Goal: Communication & Community: Ask a question

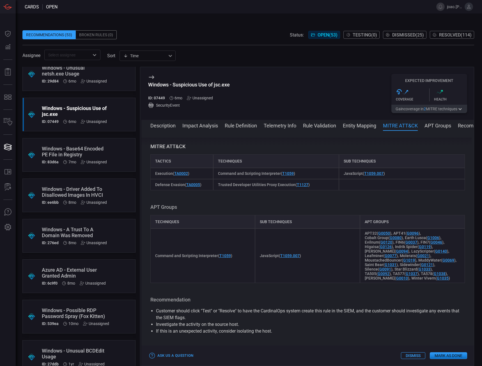
scroll to position [1210, 0]
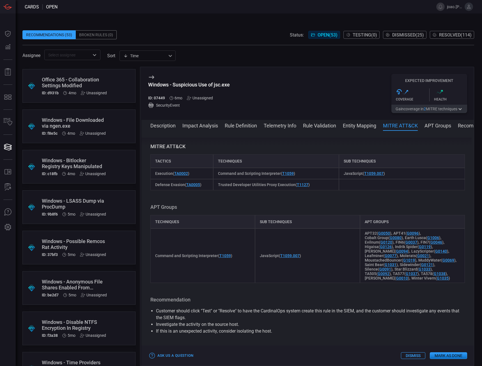
click at [91, 204] on div "Windows - LSASS Dump via ProcDump" at bounding box center [74, 204] width 64 height 12
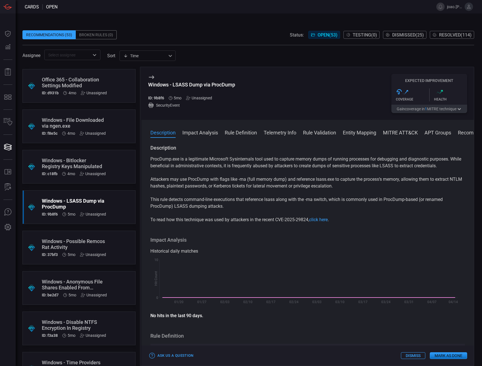
click at [229, 135] on button "Rule Definition" at bounding box center [241, 132] width 32 height 7
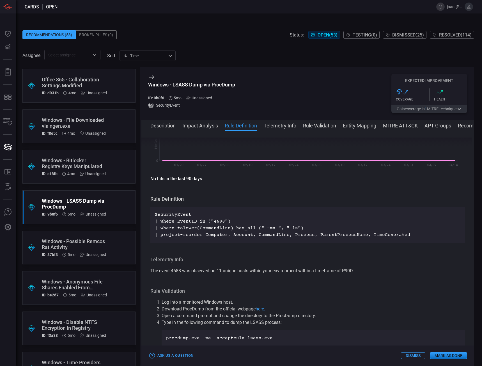
scroll to position [182, 0]
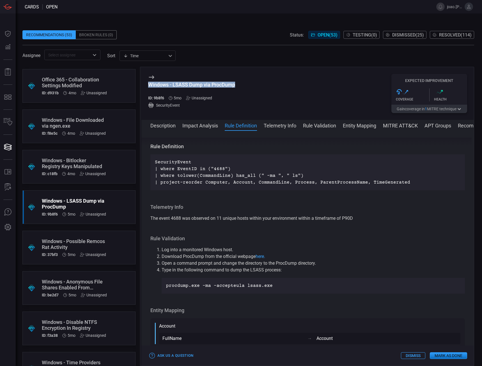
drag, startPoint x: 148, startPoint y: 84, endPoint x: 245, endPoint y: 85, distance: 96.3
click at [245, 85] on div "Windows - LSASS Dump via ProcDump ID: 9b8f6 5mo Unassigned SecurityEvent Expect…" at bounding box center [307, 93] width 333 height 53
copy div "Windows - LSASS Dump via ProcDump"
click at [169, 122] on button "Description" at bounding box center [162, 125] width 25 height 7
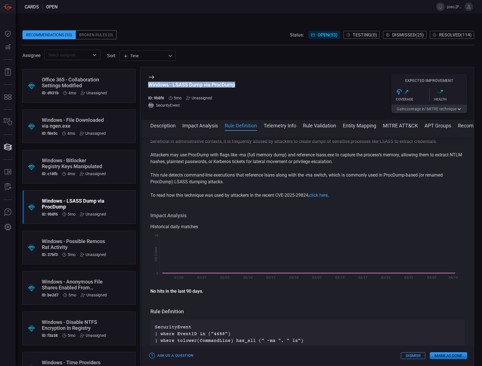
scroll to position [0, 0]
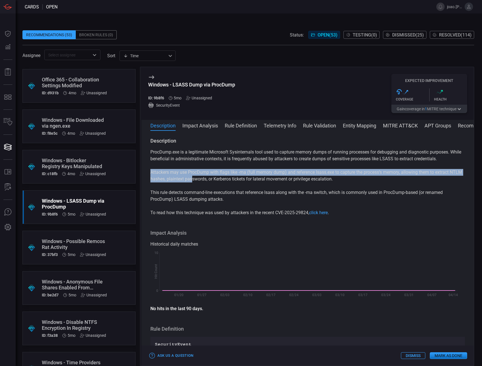
drag, startPoint x: 150, startPoint y: 171, endPoint x: 190, endPoint y: 187, distance: 43.2
click at [205, 180] on p "Attackers may use ProcDump with flags like -ma (full memory dump) and reference…" at bounding box center [307, 175] width 315 height 13
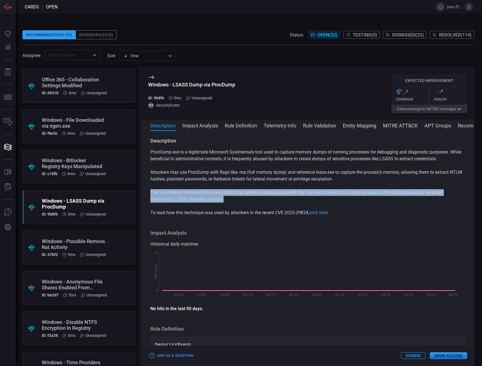
drag, startPoint x: 151, startPoint y: 193, endPoint x: 242, endPoint y: 199, distance: 90.6
click at [242, 199] on p "This rule detects command-line executions that reference lsass along with the -…" at bounding box center [307, 195] width 315 height 13
copy p "This rule detects command-line executions that reference lsass along with the -…"
click at [393, 127] on button "MITRE ATT&CK" at bounding box center [400, 125] width 35 height 7
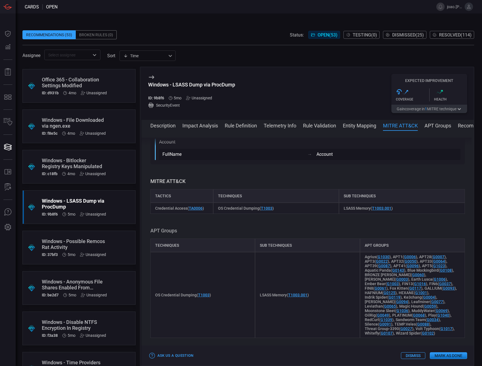
scroll to position [401, 0]
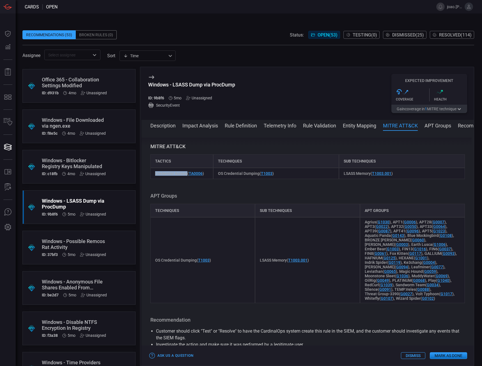
drag, startPoint x: 156, startPoint y: 173, endPoint x: 187, endPoint y: 175, distance: 31.0
click at [187, 175] on span "Credential Access ( TA0006 )" at bounding box center [179, 173] width 49 height 4
copy span "Credential Access"
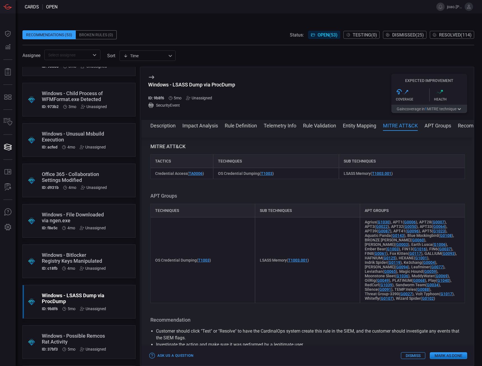
scroll to position [1070, 0]
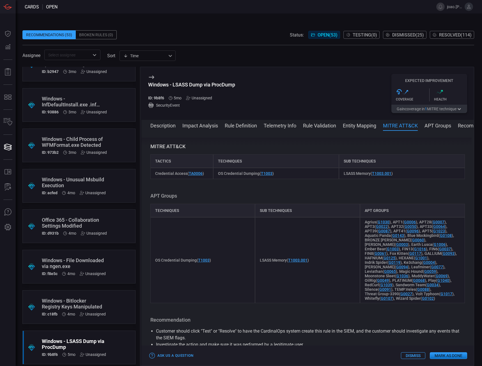
click at [92, 143] on div "Windows - Child Process of WFMFormat.exe Detected" at bounding box center [74, 142] width 65 height 12
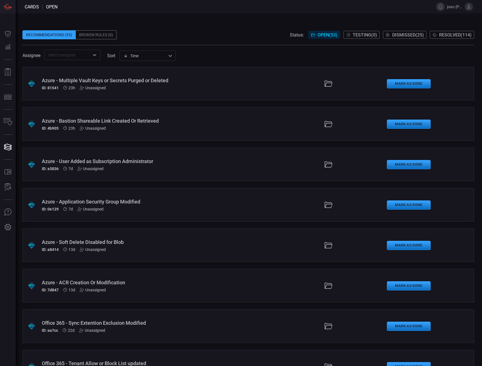
scroll to position [1003, 0]
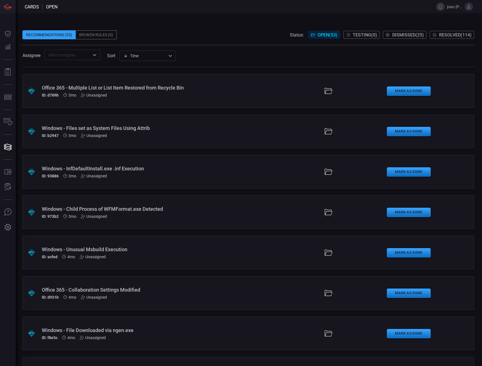
click at [129, 212] on div "Windows - Child Process of WFMFormat.exe Detected" at bounding box center [115, 209] width 146 height 6
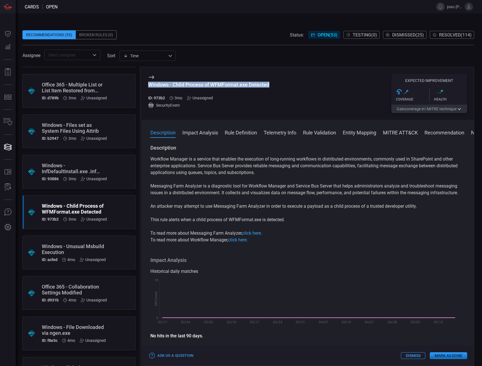
drag, startPoint x: 146, startPoint y: 82, endPoint x: 285, endPoint y: 84, distance: 139.2
click at [285, 84] on div "Windows - Child Process of WFMFormat.exe Detected ID: 973b2 3mo Unassigned Secu…" at bounding box center [307, 93] width 333 height 53
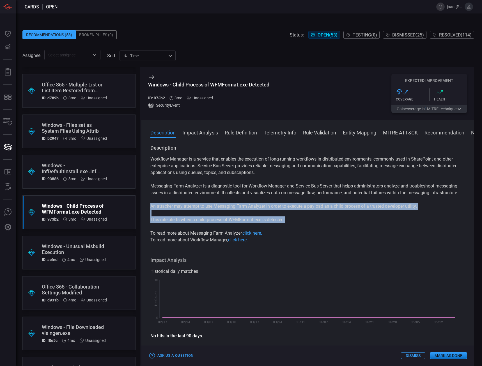
drag, startPoint x: 149, startPoint y: 207, endPoint x: 291, endPoint y: 219, distance: 142.2
click at [291, 219] on div "Description Workflow Manager is a service that enables the execution of long-ru…" at bounding box center [307, 254] width 333 height 219
copy div "An attacker may attempt to use Messaging Farm Analyzer in order to execute a pa…"
click at [394, 132] on button "MITRE ATT&CK" at bounding box center [400, 132] width 35 height 7
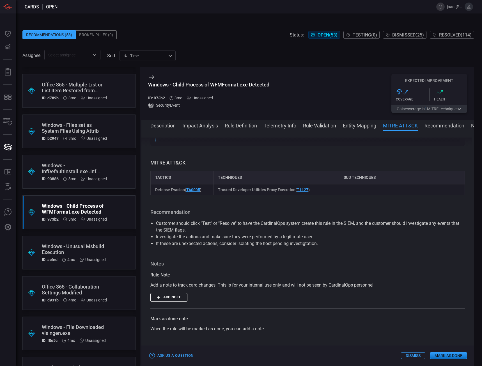
scroll to position [481, 0]
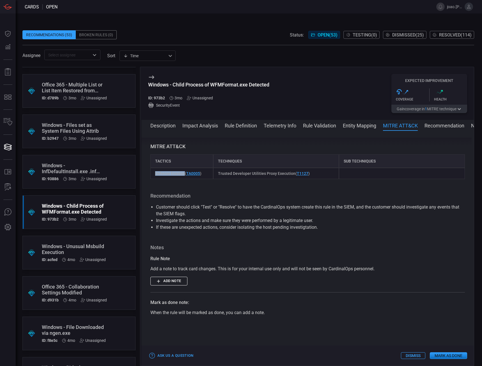
drag, startPoint x: 155, startPoint y: 173, endPoint x: 183, endPoint y: 177, distance: 28.1
click at [183, 177] on div "Defense Evasion ( TA0005 )" at bounding box center [181, 173] width 63 height 11
copy span "Defense Evasion"
click at [72, 124] on div "Windows - Files set as System Files Using Attrib" at bounding box center [74, 128] width 65 height 12
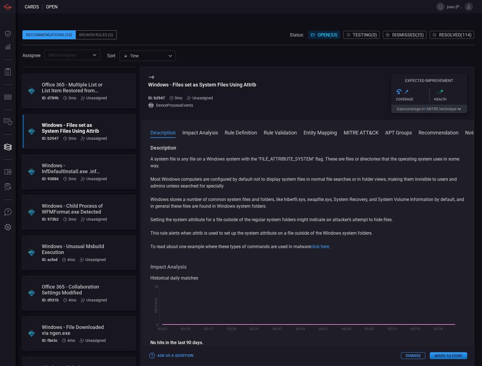
click at [239, 131] on button "Rule Definition" at bounding box center [241, 132] width 32 height 7
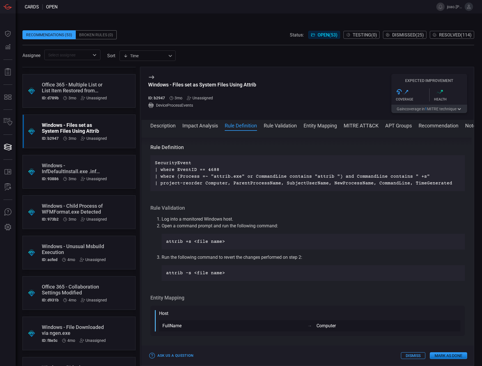
scroll to position [209, 0]
click at [171, 123] on button "Description" at bounding box center [162, 125] width 25 height 7
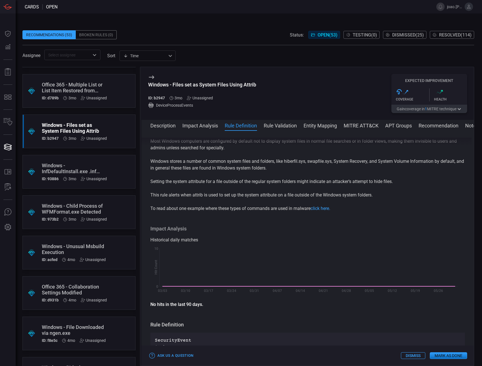
scroll to position [0, 0]
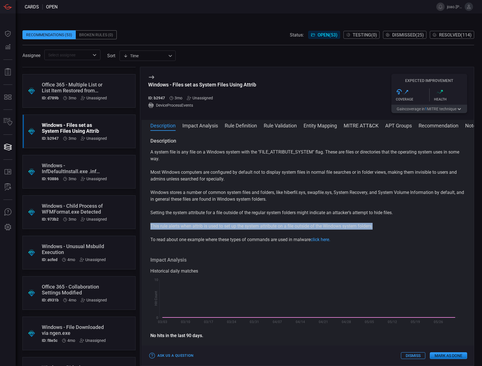
drag, startPoint x: 150, startPoint y: 223, endPoint x: 379, endPoint y: 224, distance: 228.4
click at [379, 223] on p "This rule alerts when attrib is used to set up the system attribute on a file o…" at bounding box center [307, 226] width 315 height 7
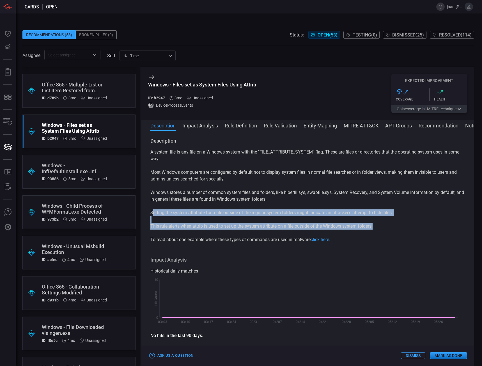
drag, startPoint x: 153, startPoint y: 214, endPoint x: 398, endPoint y: 226, distance: 245.3
click at [398, 226] on div "A system file is any file on a Windows system with the "FILE_ATTRIBUTE_SYSTEM" …" at bounding box center [307, 196] width 315 height 94
copy div "etting the system attribute for a file outside of the regular system folders mi…"
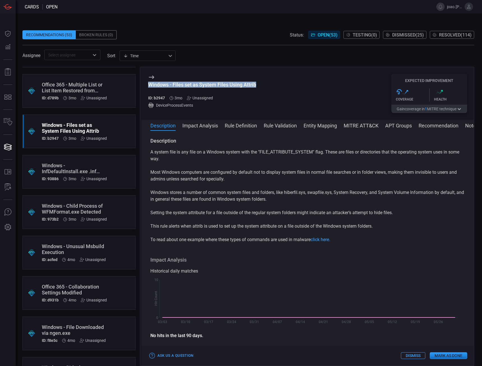
drag, startPoint x: 148, startPoint y: 86, endPoint x: 268, endPoint y: 87, distance: 120.4
click at [268, 87] on div "Windows - Files set as System Files Using Attrib ID: b2947 3mo Unassigned Devic…" at bounding box center [307, 93] width 333 height 53
copy div "Windows - Files set as System Files Using Attrib"
click at [358, 127] on button "MITRE ATT&CK" at bounding box center [361, 125] width 35 height 7
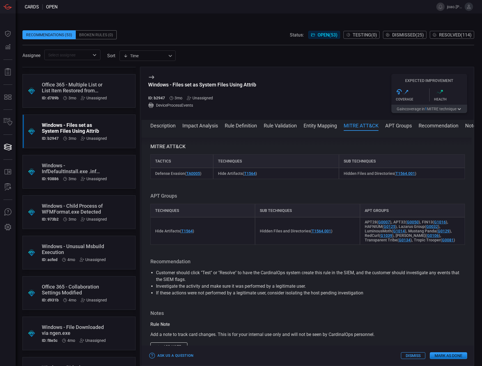
scroll to position [846, 0]
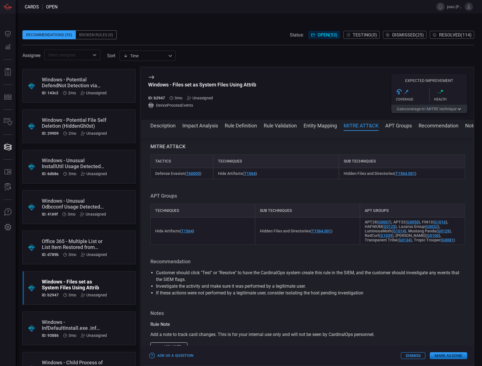
click at [87, 200] on div "Windows - Unusual Odbcconf Usage Detected (Cobalt Group)" at bounding box center [74, 204] width 64 height 12
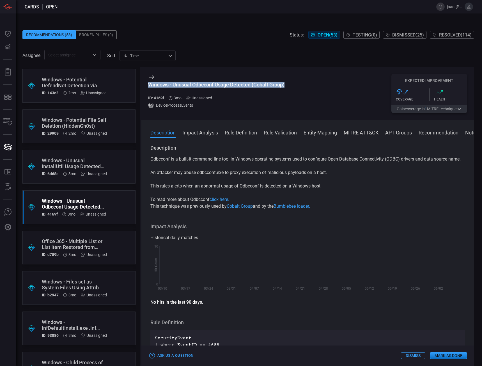
drag, startPoint x: 149, startPoint y: 85, endPoint x: 311, endPoint y: 84, distance: 162.2
click at [311, 84] on div "Windows - Unusual Odbcconf Usage Detected (Cobalt Group) ID: 4169f 3mo Unassign…" at bounding box center [307, 93] width 333 height 53
copy div "Windows - Unusual Odbcconf Usage Detected (Cobalt Group)"
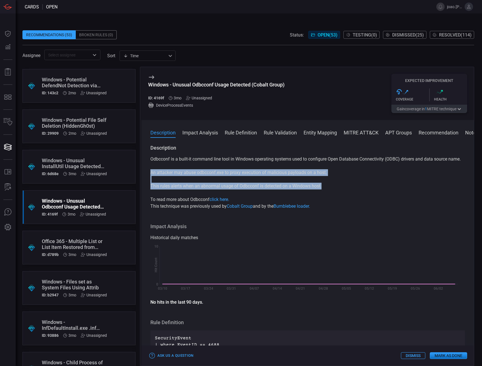
drag, startPoint x: 157, startPoint y: 181, endPoint x: 327, endPoint y: 193, distance: 171.0
click at [327, 193] on div "Description Odbcconf is a built-it command line tool in Windows operating syste…" at bounding box center [307, 254] width 333 height 219
copy div "An attacker may abuse odbcconf.exe to proxy execution of malicious payloads on …"
click at [357, 133] on button "MITRE ATT&CK" at bounding box center [361, 132] width 35 height 7
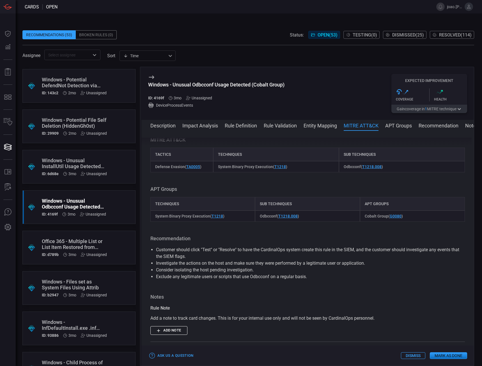
scroll to position [79, 0]
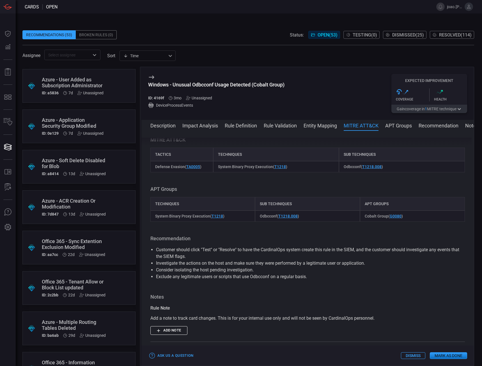
click at [78, 201] on div "Azure - ACR Creation Or Modification" at bounding box center [74, 204] width 64 height 12
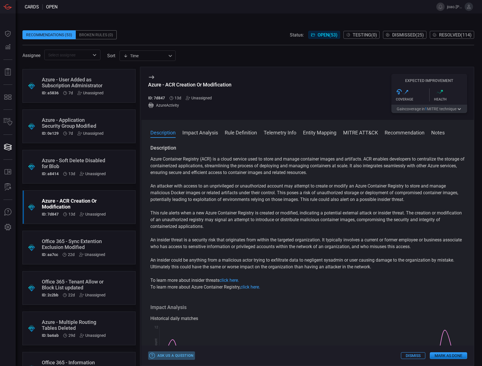
click at [184, 354] on button "Ask Us a Question" at bounding box center [171, 355] width 47 height 9
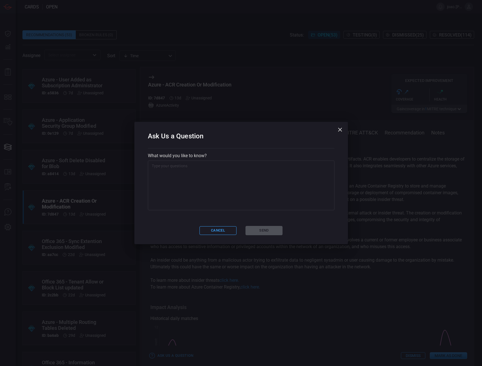
click at [229, 167] on textarea at bounding box center [241, 185] width 179 height 45
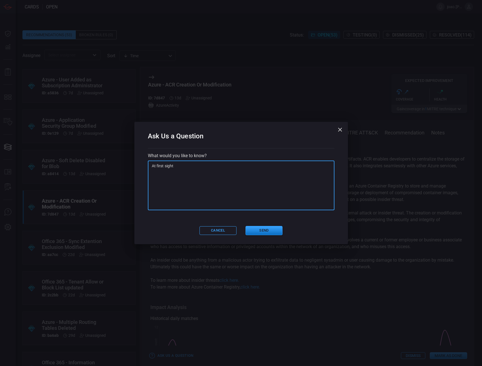
click at [177, 163] on textarea "At first sight" at bounding box center [241, 185] width 179 height 45
paste textarea "for benign activities, with no suggestions that really indicate suspicious or m…"
click at [203, 177] on textarea "At first sight, this card seems to be for benign activities, with no suggestion…" at bounding box center [241, 185] width 179 height 45
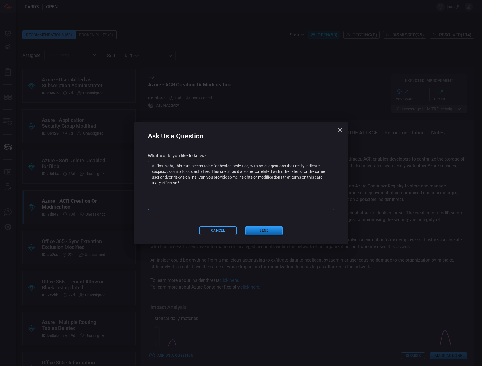
type textarea "At first sight, this card seems to be for benign activities, with no suggestion…"
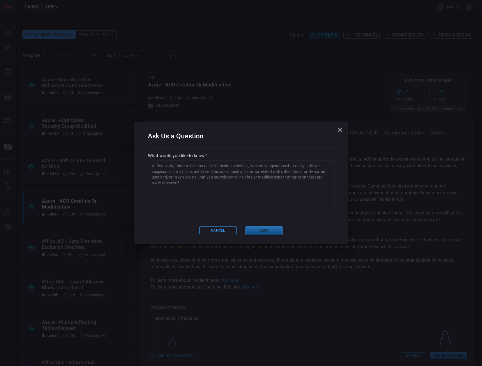
click at [256, 228] on button "Send" at bounding box center [264, 230] width 37 height 9
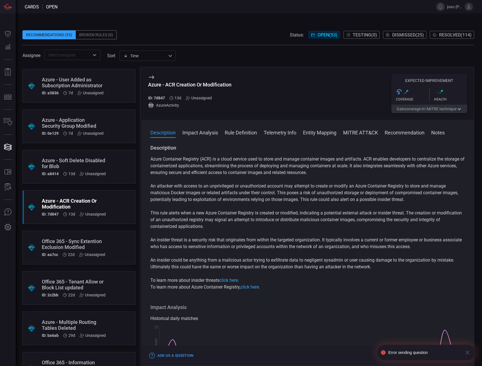
click at [58, 164] on div "Azure - Soft Delete Disabled for Blob" at bounding box center [74, 163] width 64 height 12
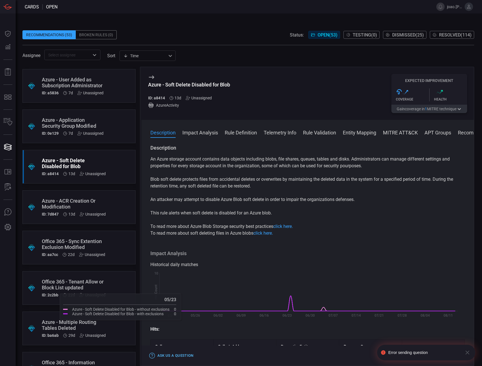
click at [177, 355] on button "Ask Us a Question" at bounding box center [171, 355] width 47 height 9
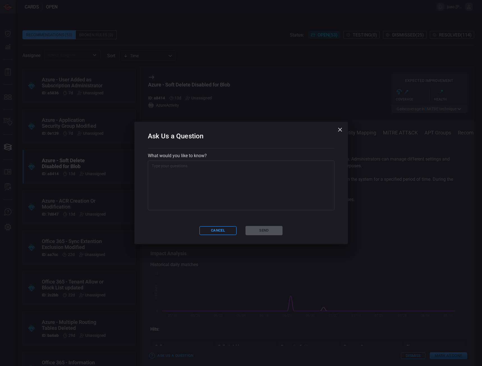
click at [243, 173] on textarea at bounding box center [241, 185] width 179 height 45
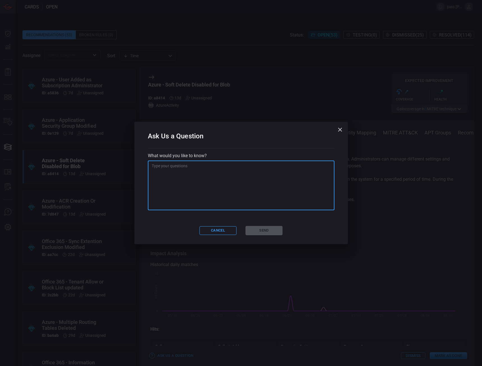
paste textarea "The rule logic does not seem to be detecting the changes of this particular pol…"
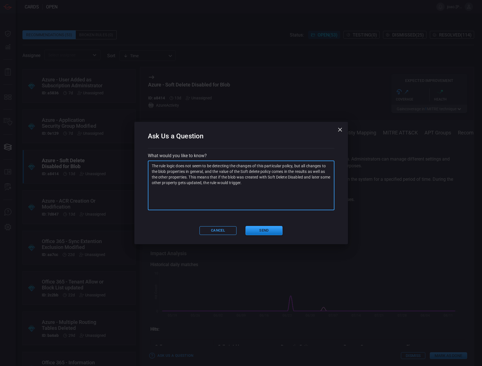
paste textarea "This detection rule, if properly looking at changes can be interesting to detec…"
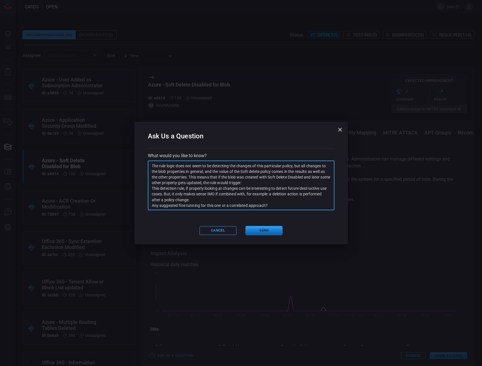
type textarea "The rule logic does not seem to be detecting the changes of this particular pol…"
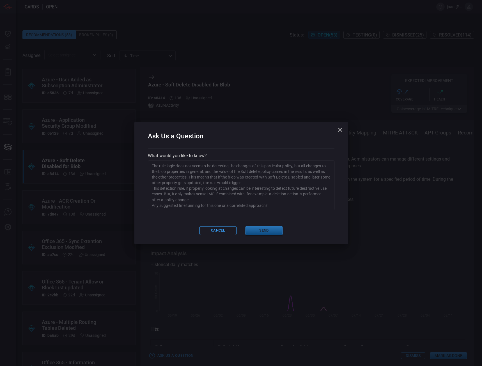
click at [258, 229] on button "Send" at bounding box center [264, 230] width 37 height 9
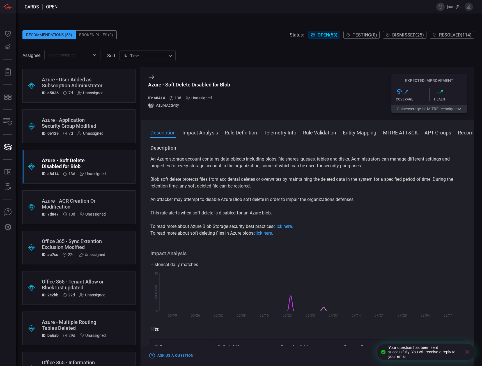
click at [88, 281] on div "Office 365 - Tenant Allow or Block List updated" at bounding box center [74, 285] width 64 height 12
